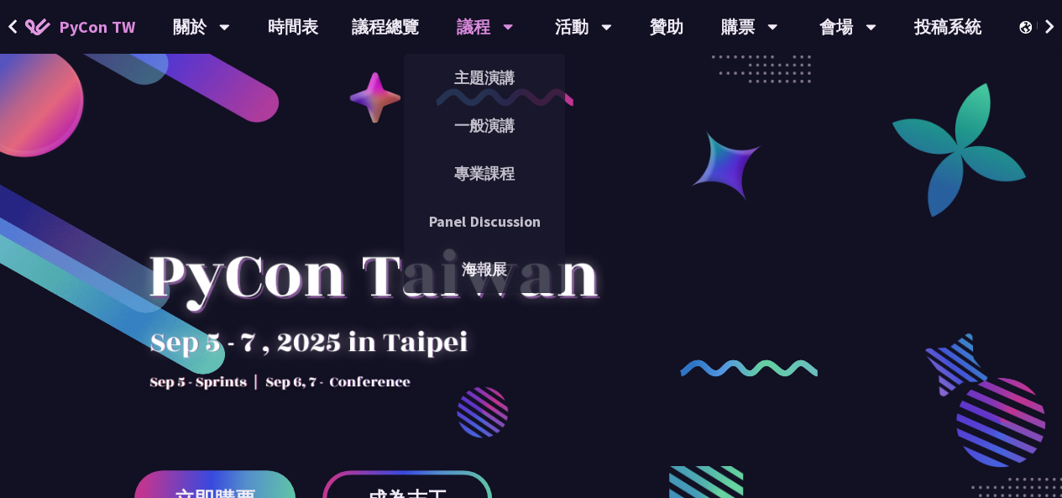
click at [443, 21] on div "議程 主題演講 一般演講 專業課程 Panel Discussion 海報展" at bounding box center [485, 27] width 99 height 54
click at [469, 69] on link "主題演講" at bounding box center [484, 77] width 161 height 39
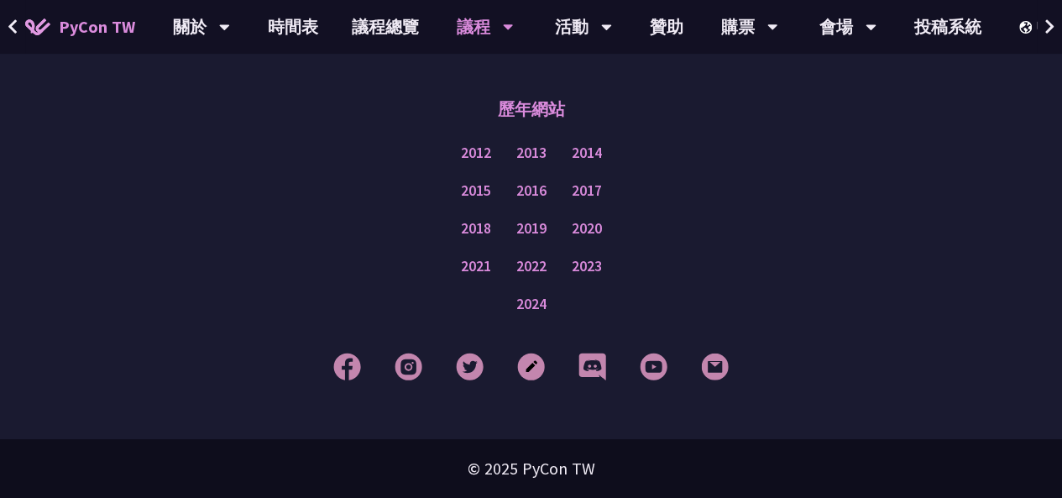
scroll to position [3205, 0]
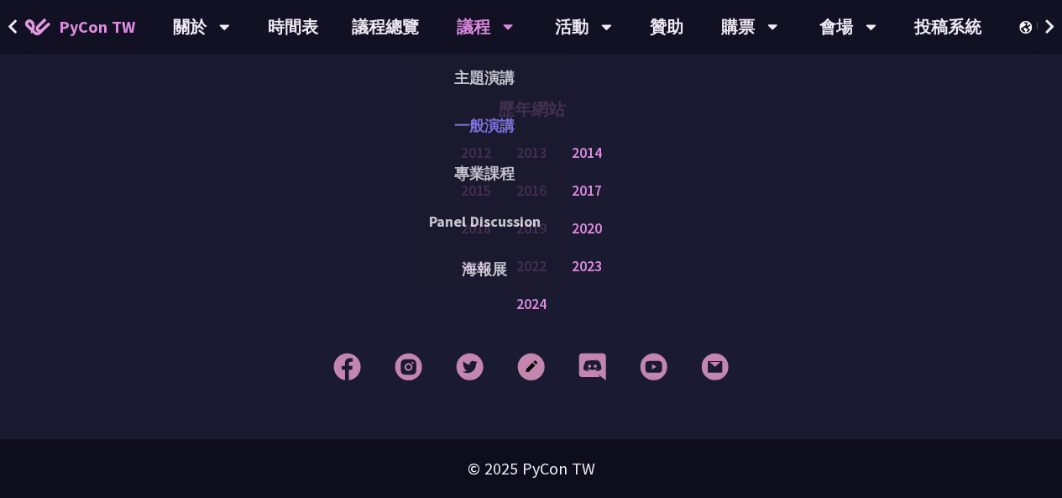
click at [483, 138] on link "一般演講" at bounding box center [484, 125] width 161 height 39
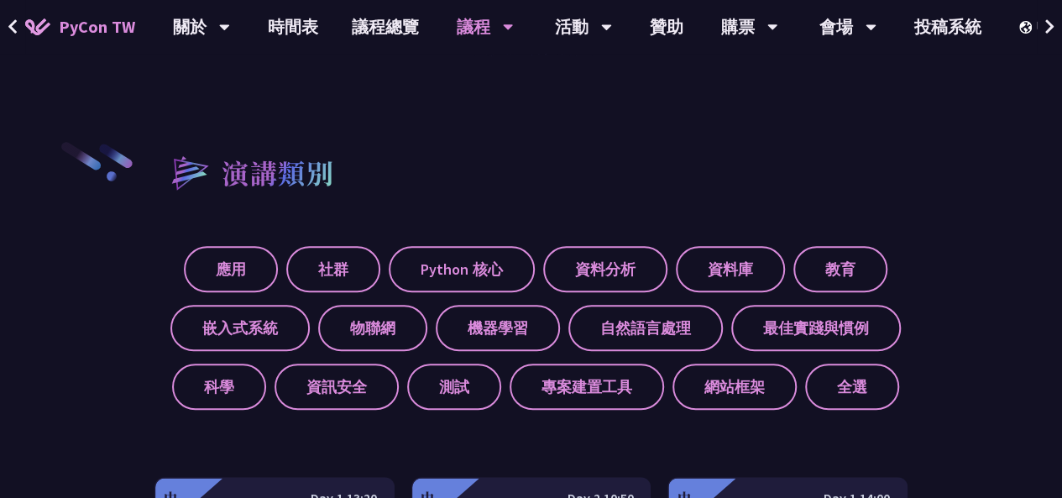
scroll to position [514, 0]
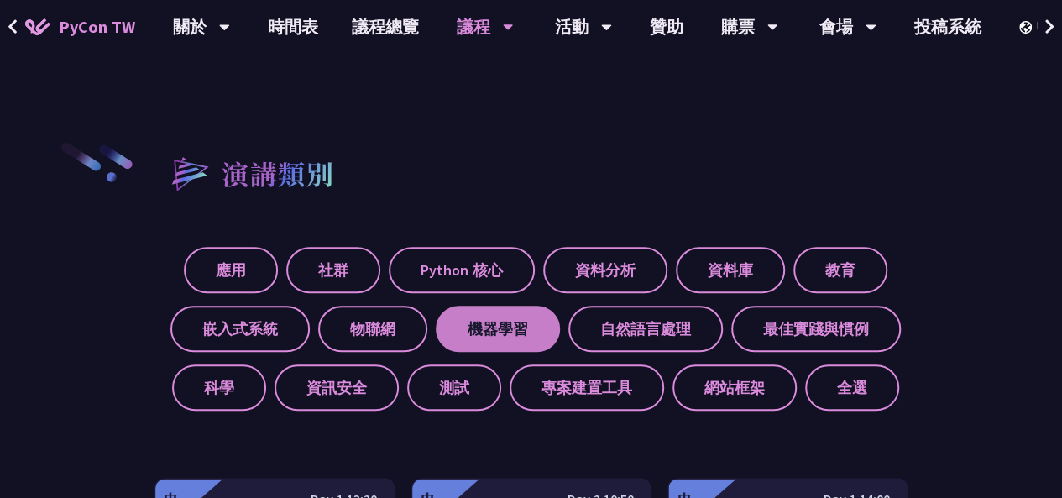
click at [480, 314] on label "機器學習" at bounding box center [498, 328] width 124 height 46
click at [0, 0] on input "機器學習" at bounding box center [0, 0] width 0 height 0
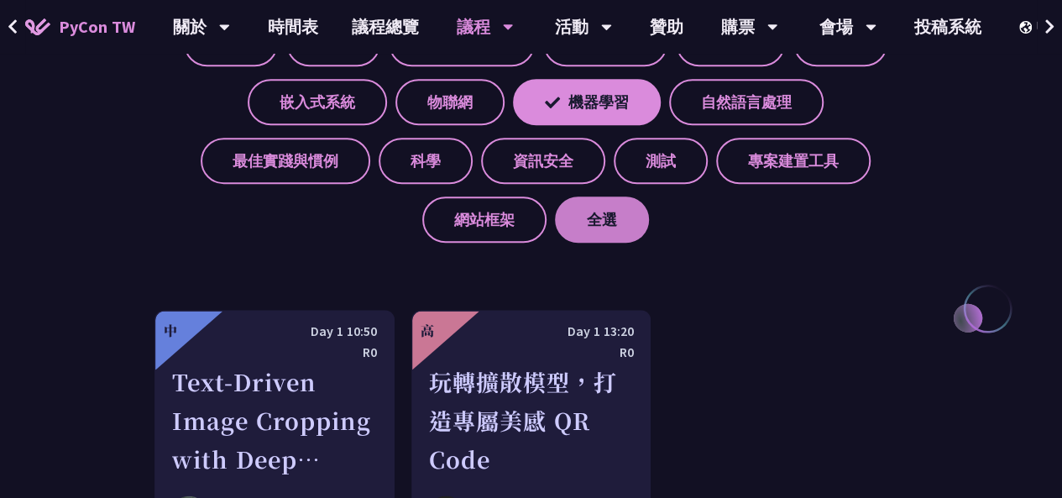
scroll to position [739, 0]
click at [592, 127] on div "應用 社群 Python 核心 資料分析 資料庫 教育 嵌入式系統 物聯網 機器學習 自然語言處理 最佳實踐與慣例 科學 資訊安全 測試 專案建置工具 網站框…" at bounding box center [530, 125] width 753 height 235
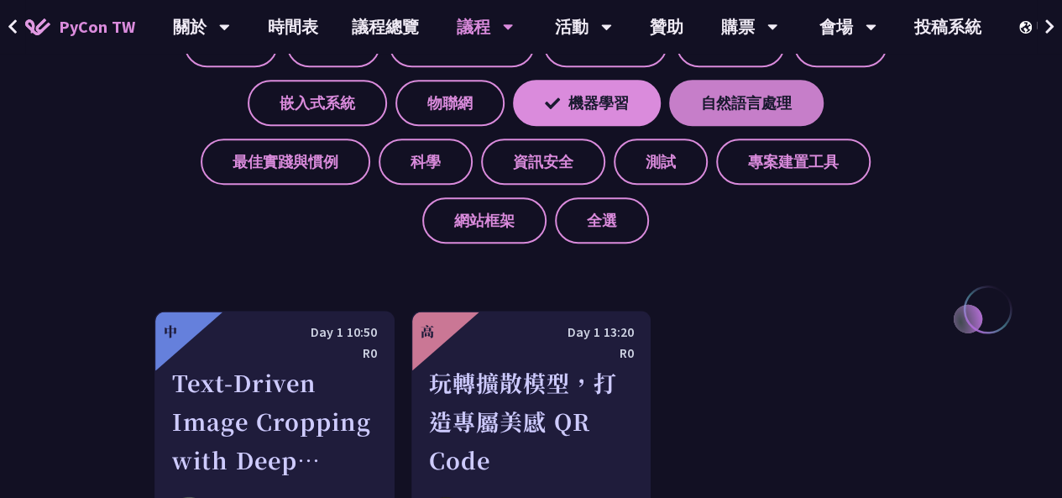
click at [705, 112] on label "自然語言處理" at bounding box center [746, 103] width 154 height 46
click at [0, 0] on input "自然語言處理" at bounding box center [0, 0] width 0 height 0
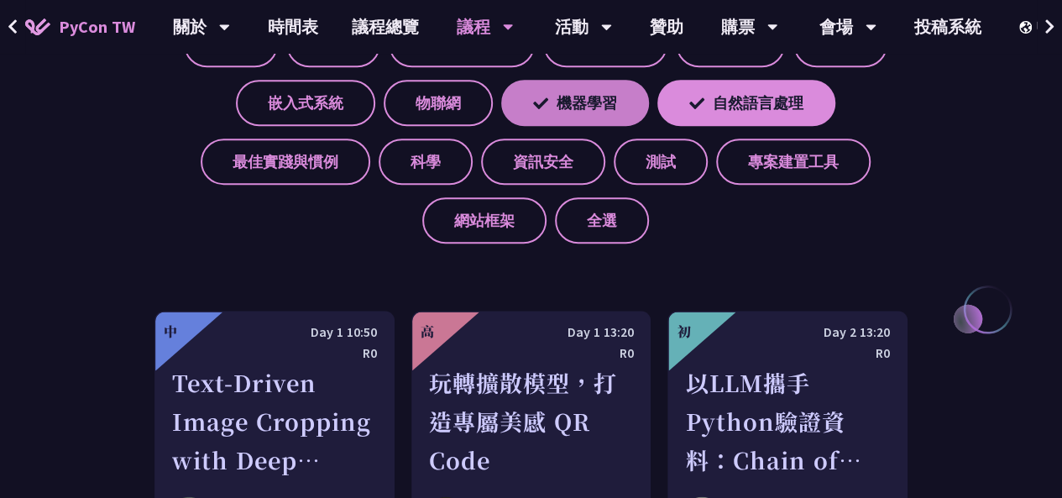
click at [582, 108] on label "機器學習" at bounding box center [575, 103] width 148 height 46
click at [0, 0] on input "機器學習" at bounding box center [0, 0] width 0 height 0
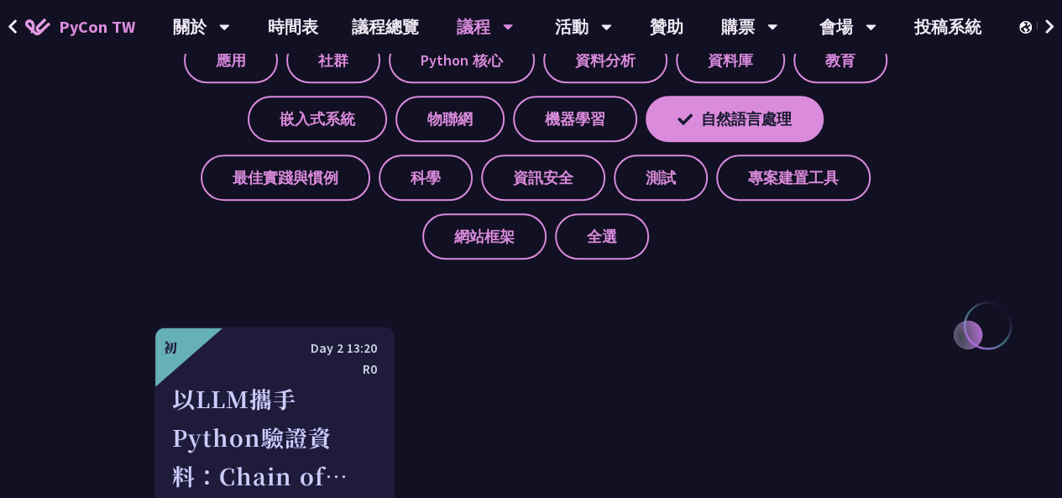
scroll to position [695, 0]
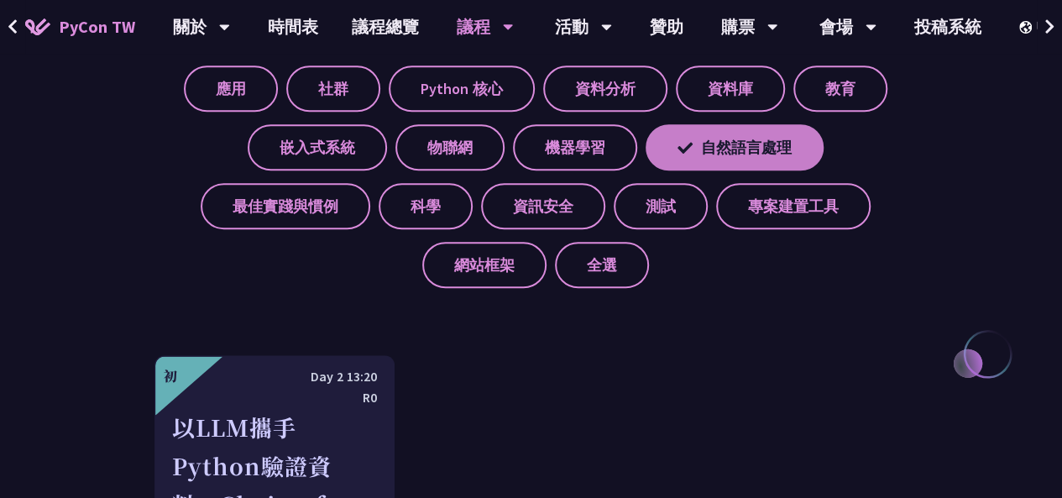
click at [710, 144] on label "自然語言處理" at bounding box center [734, 147] width 178 height 46
click at [0, 0] on input "自然語言處理" at bounding box center [0, 0] width 0 height 0
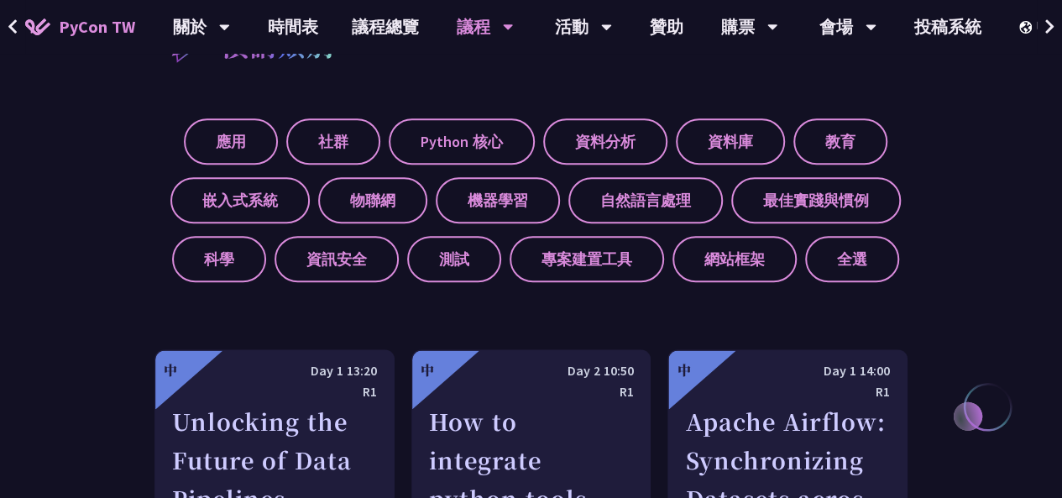
scroll to position [643, 0]
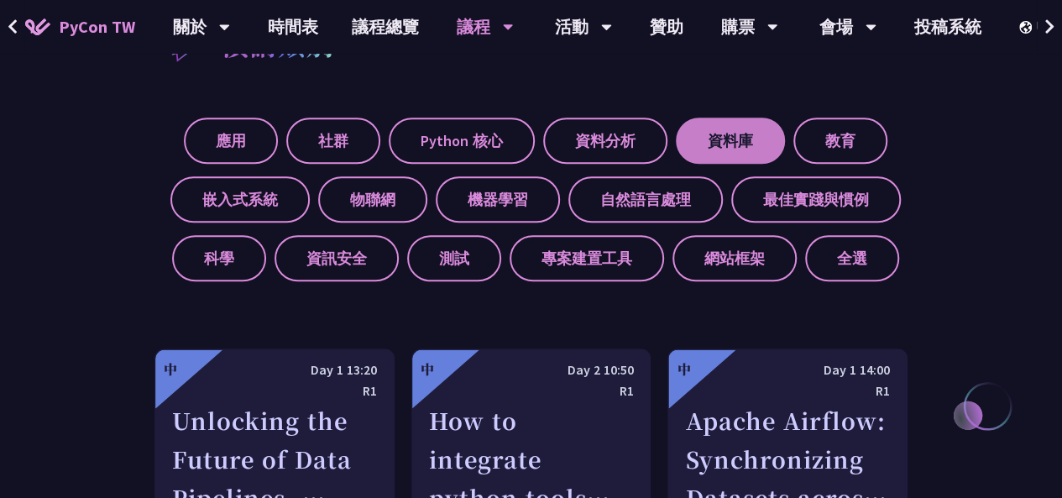
click at [742, 149] on label "資料庫" at bounding box center [730, 140] width 109 height 46
click at [0, 0] on input "資料庫" at bounding box center [0, 0] width 0 height 0
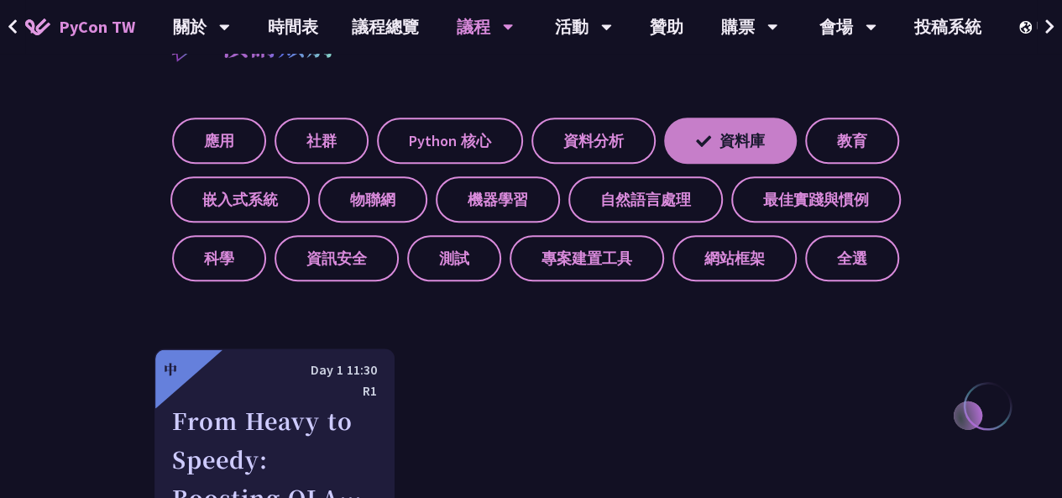
click at [742, 149] on label "資料庫" at bounding box center [730, 140] width 133 height 46
click at [0, 0] on input "資料庫" at bounding box center [0, 0] width 0 height 0
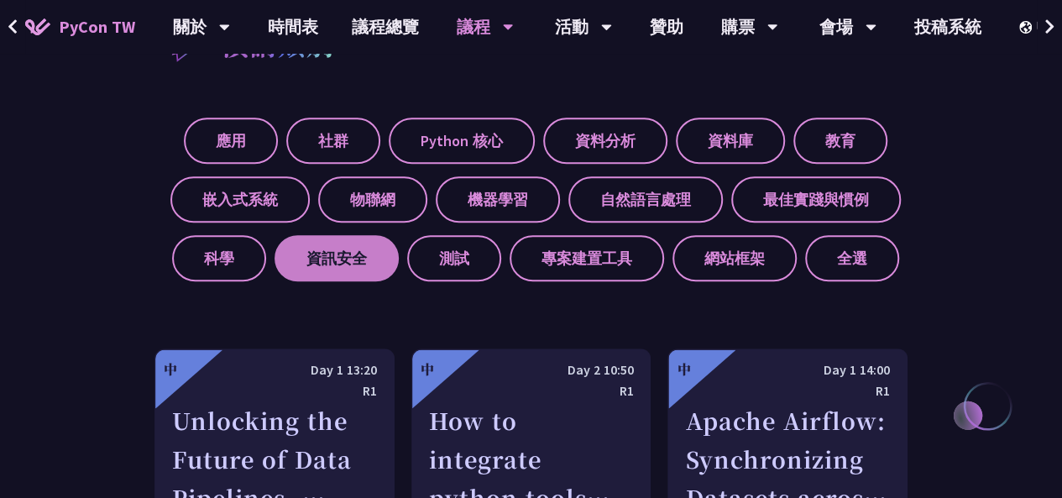
click at [375, 269] on label "資訊安全" at bounding box center [336, 258] width 124 height 46
click at [0, 0] on input "資訊安全" at bounding box center [0, 0] width 0 height 0
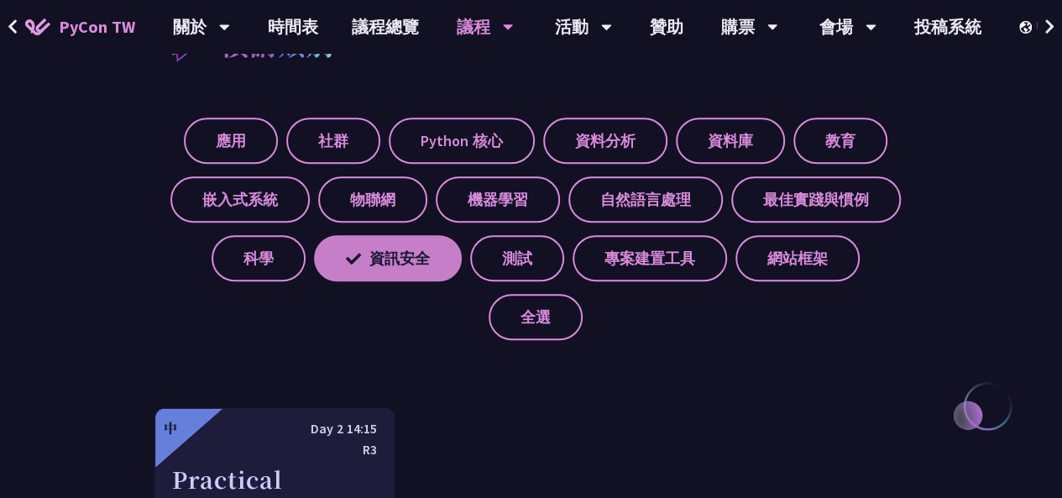
click at [375, 269] on label "資訊安全" at bounding box center [388, 258] width 148 height 46
click at [0, 0] on input "資訊安全" at bounding box center [0, 0] width 0 height 0
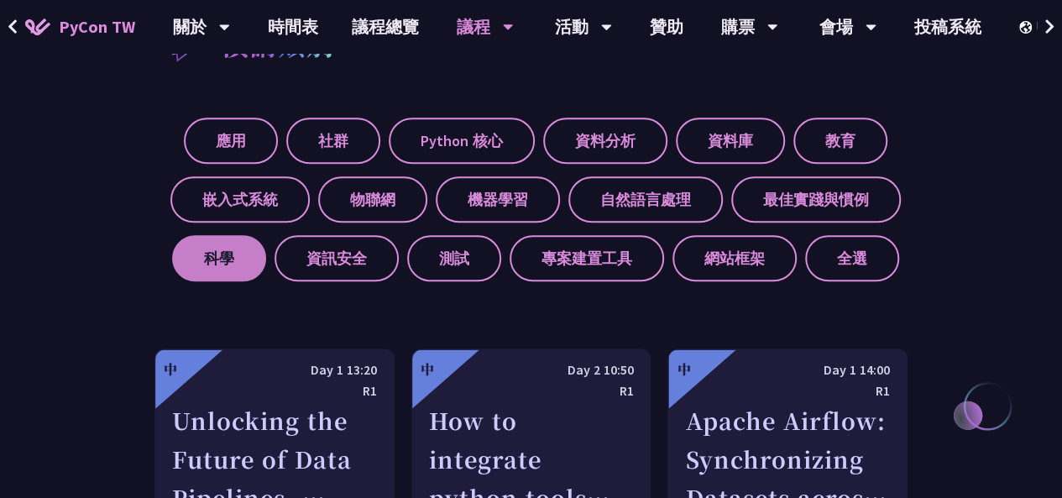
click at [218, 243] on label "科學" at bounding box center [219, 258] width 94 height 46
click at [0, 0] on input "科學" at bounding box center [0, 0] width 0 height 0
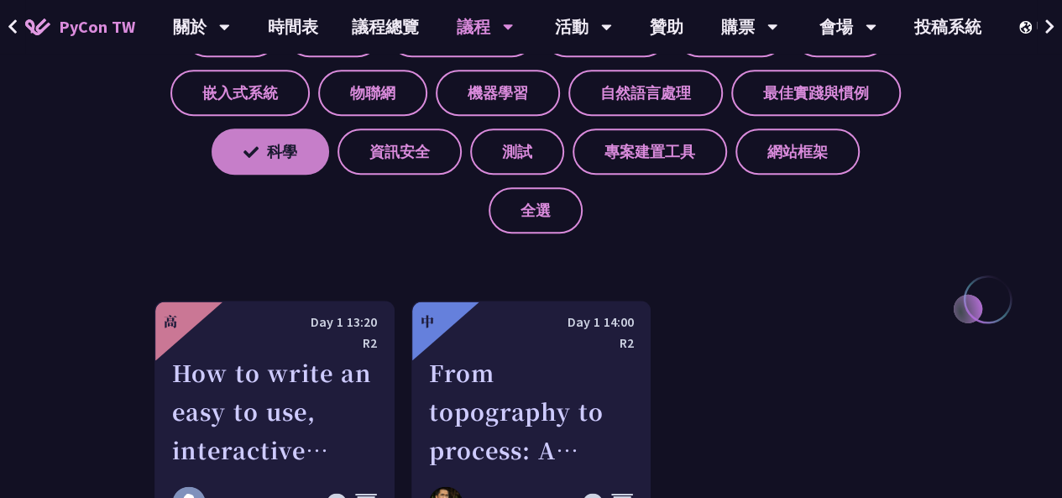
scroll to position [750, 0]
click at [237, 159] on label "科學" at bounding box center [269, 151] width 117 height 46
click at [0, 0] on input "科學" at bounding box center [0, 0] width 0 height 0
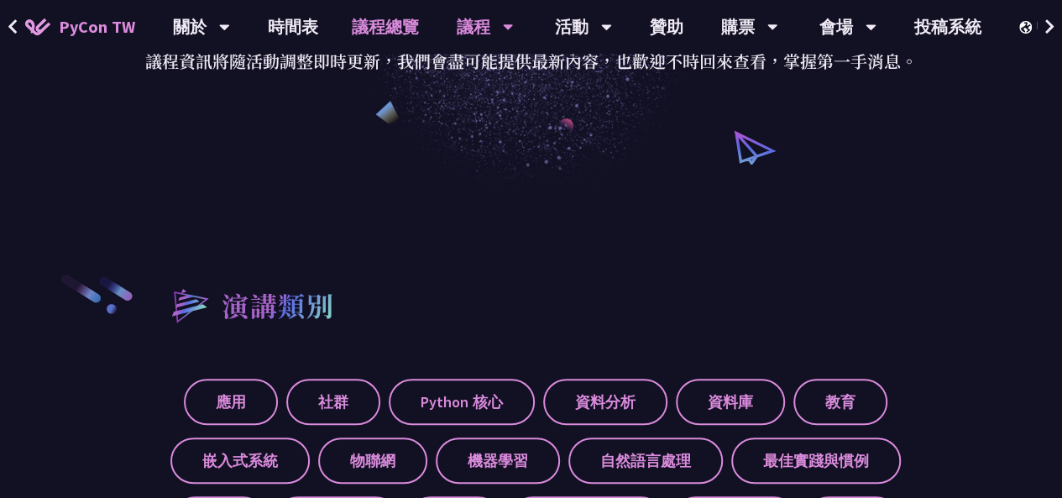
scroll to position [0, 0]
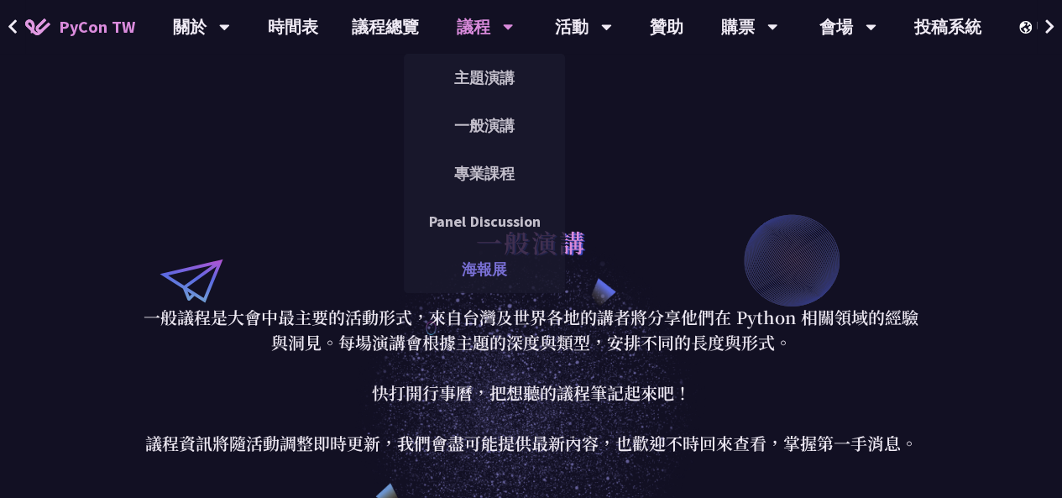
click at [492, 251] on link "海報展" at bounding box center [484, 268] width 161 height 39
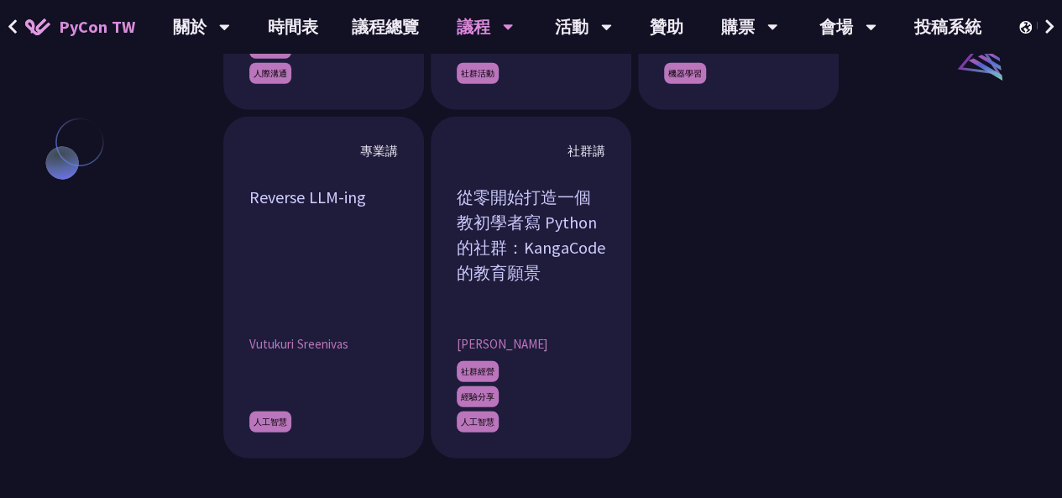
scroll to position [1986, 0]
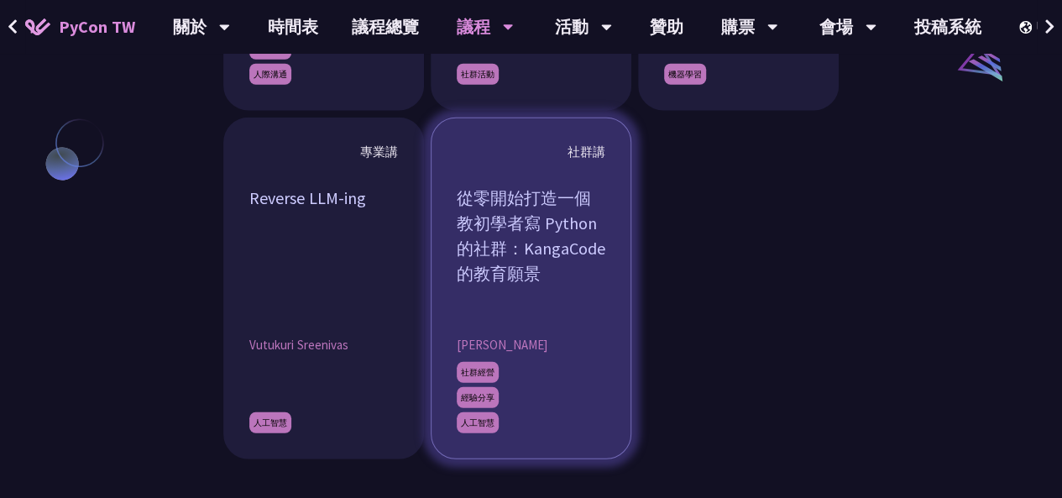
click at [515, 240] on div "從零開始打造一個教初學者寫 Python 的社群：KangaCode 的教育願景" at bounding box center [531, 248] width 149 height 126
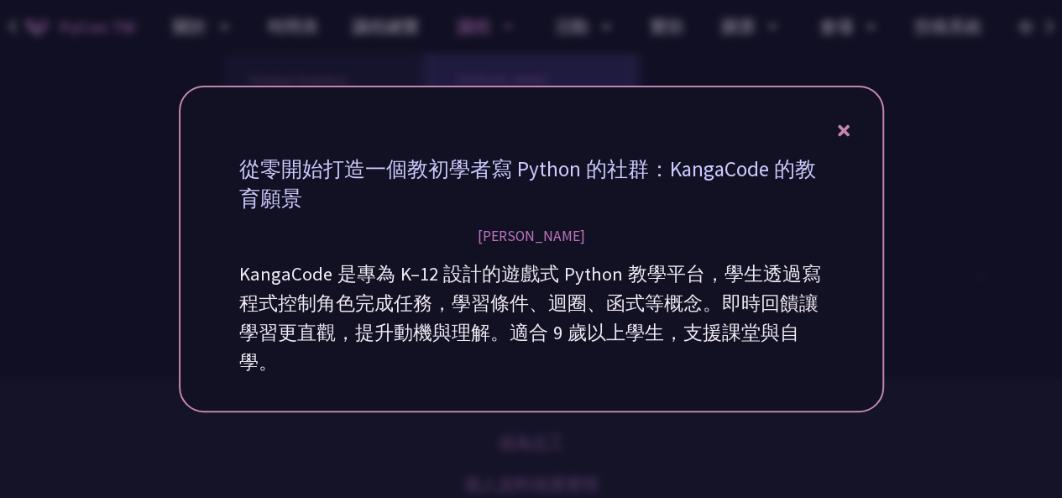
scroll to position [2251, 0]
click at [63, 147] on div at bounding box center [531, 249] width 1062 height 498
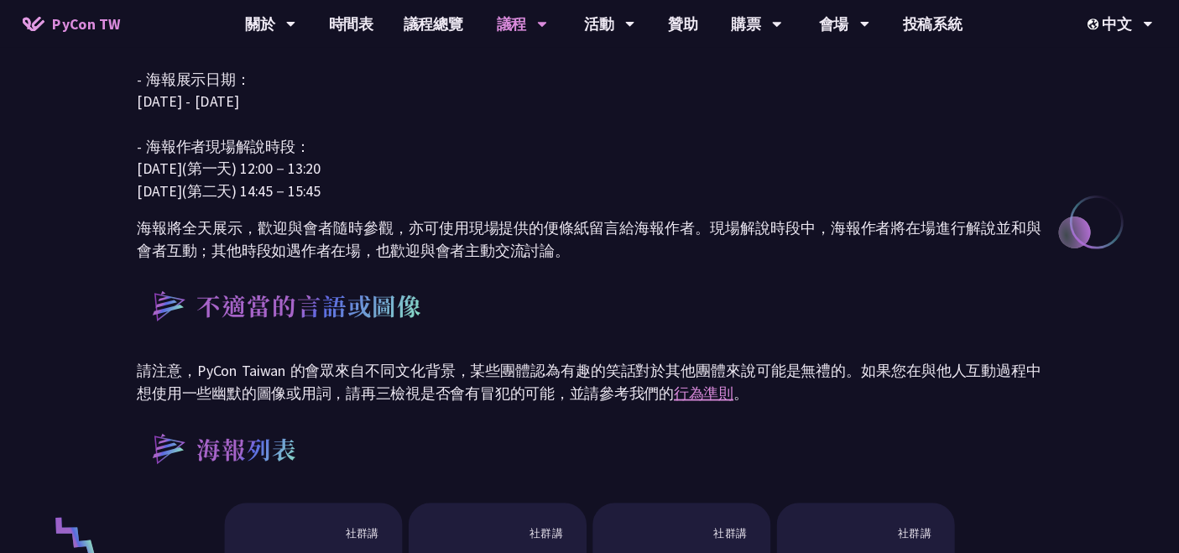
scroll to position [807, 0]
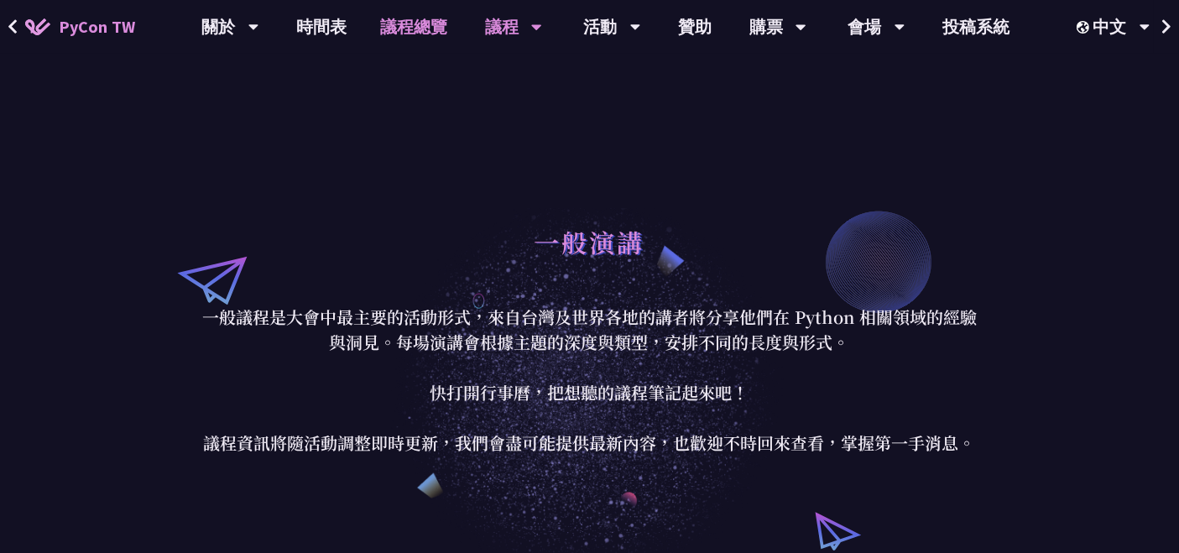
scroll to position [3205, 0]
